Goal: Task Accomplishment & Management: Manage account settings

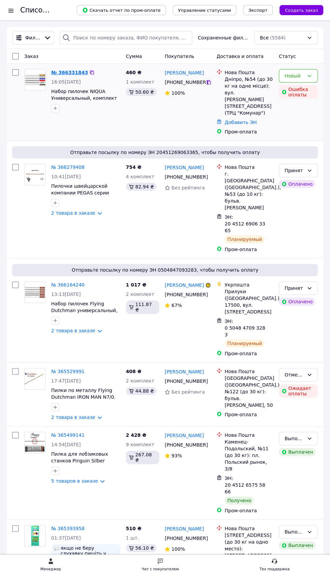
click at [71, 73] on link "№ 366331843" at bounding box center [69, 72] width 37 height 5
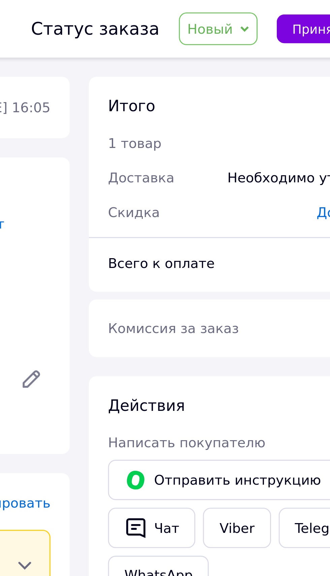
click at [264, 8] on span "Новый" at bounding box center [256, 9] width 16 height 5
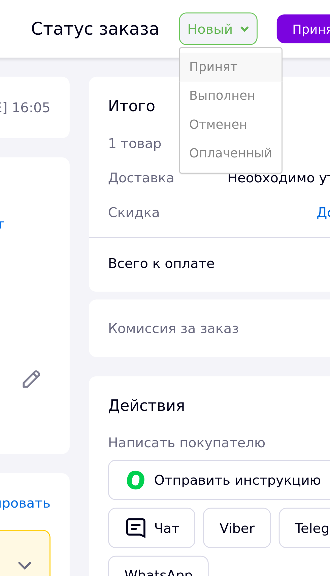
click at [264, 22] on li "Принят" at bounding box center [263, 24] width 36 height 10
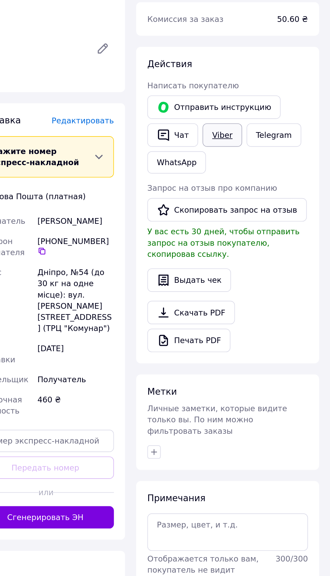
click at [267, 185] on link "Viber" at bounding box center [265, 185] width 24 height 14
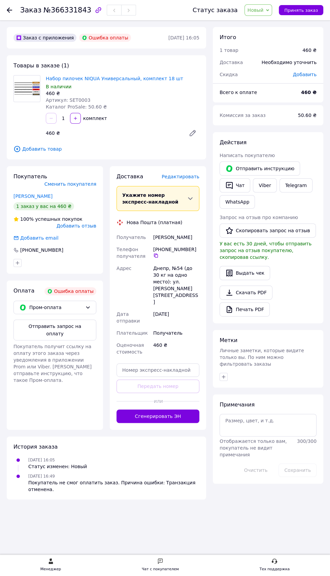
click at [9, 10] on use at bounding box center [9, 9] width 5 height 5
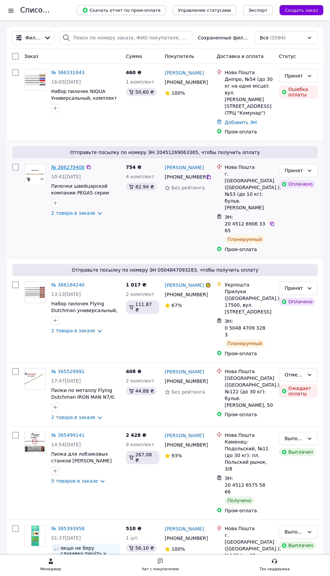
click at [68, 164] on link "№ 366279408" at bounding box center [67, 166] width 33 height 5
click at [69, 282] on link "№ 366164240" at bounding box center [67, 284] width 33 height 5
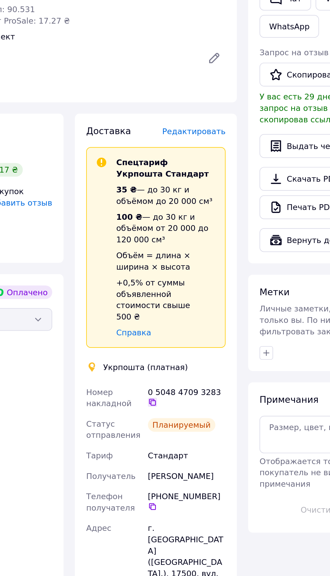
click at [159, 430] on icon at bounding box center [155, 432] width 5 height 5
